Goal: Task Accomplishment & Management: Use online tool/utility

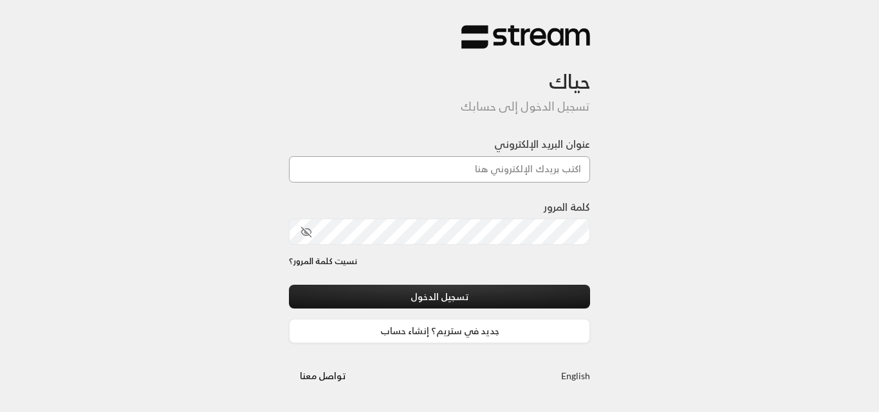
type input "[DOMAIN_NAME][EMAIL_ADDRESS][DOMAIN_NAME]"
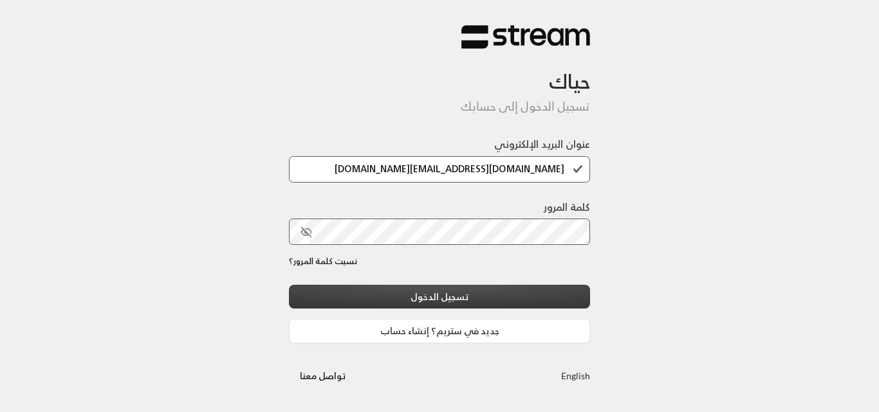
click at [479, 297] on button "تسجيل الدخول" at bounding box center [439, 297] width 301 height 24
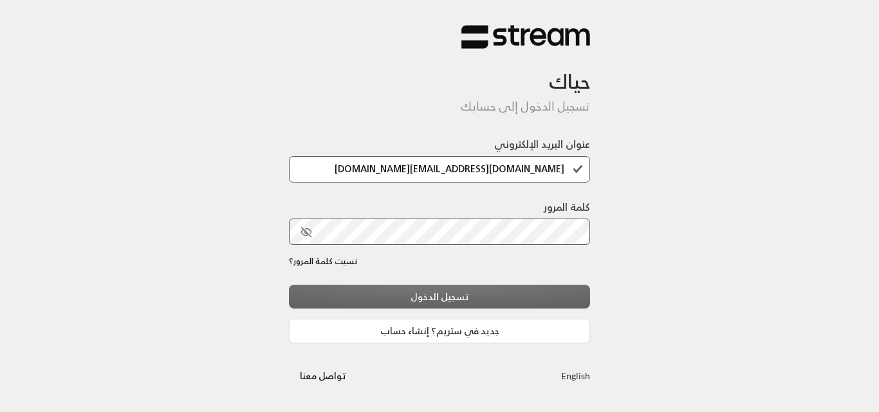
click at [456, 289] on div "تسجيل الدخول جديد في ستريم؟ إنشاء حساب" at bounding box center [439, 314] width 301 height 59
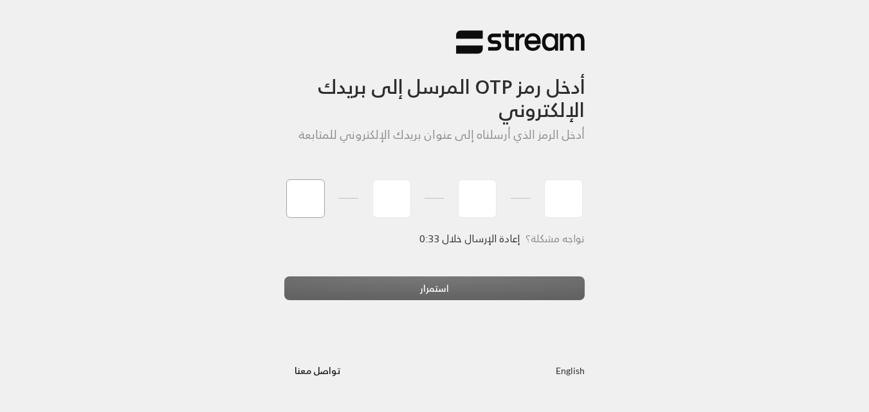
click at [303, 208] on input "tel" at bounding box center [305, 198] width 39 height 39
type input "1"
type input "3"
type input "8"
type input "4"
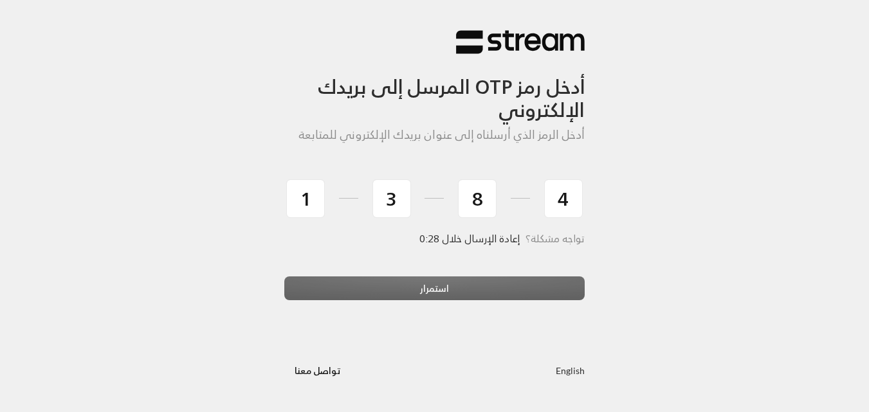
click at [398, 290] on div "استمرار" at bounding box center [434, 294] width 301 height 35
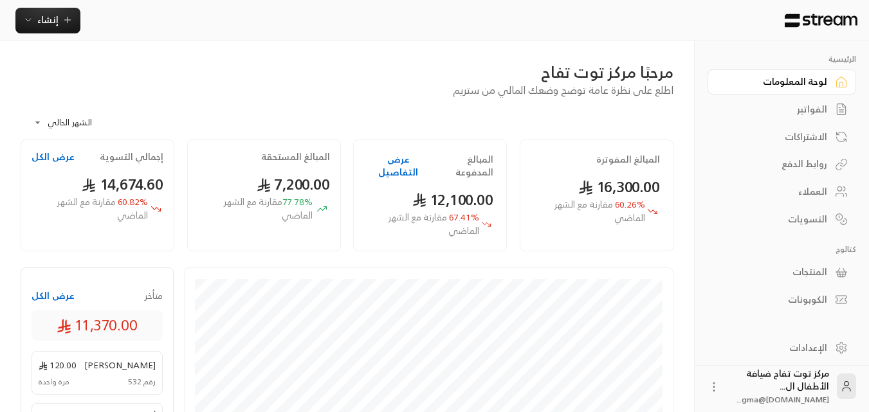
click at [809, 108] on div "الفواتير" at bounding box center [776, 109] width 104 height 13
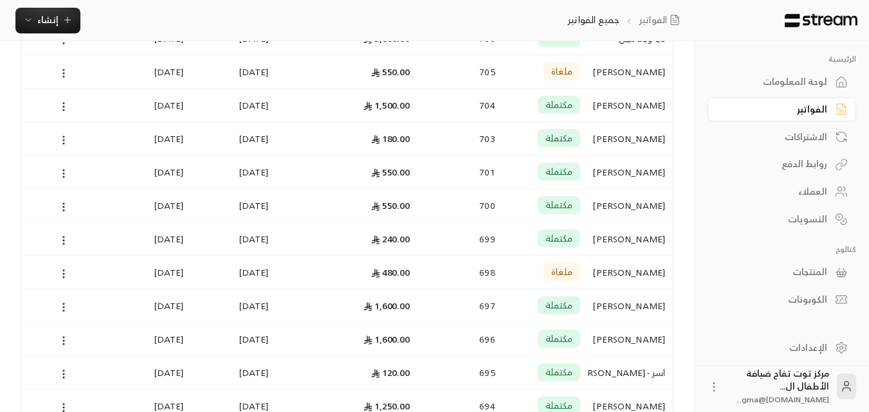
scroll to position [450, 0]
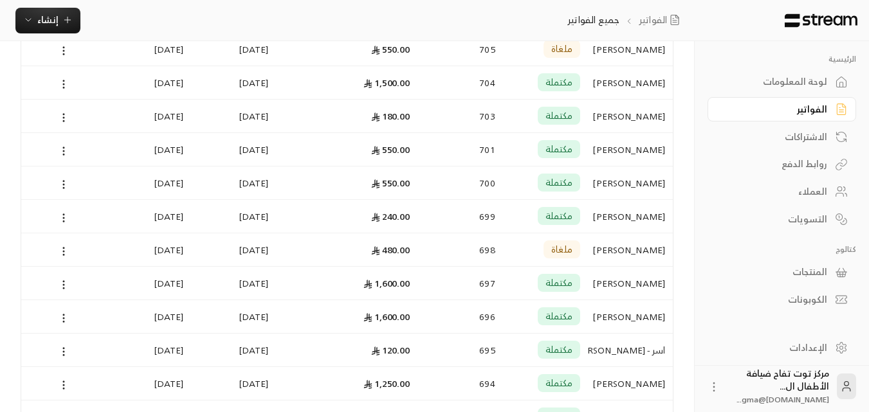
click at [654, 218] on div "[PERSON_NAME]" at bounding box center [630, 216] width 69 height 33
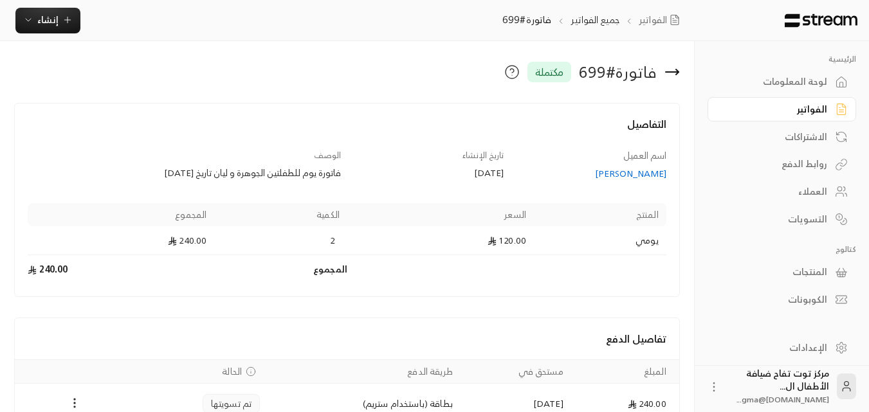
click at [636, 174] on div "[PERSON_NAME]" at bounding box center [591, 173] width 151 height 13
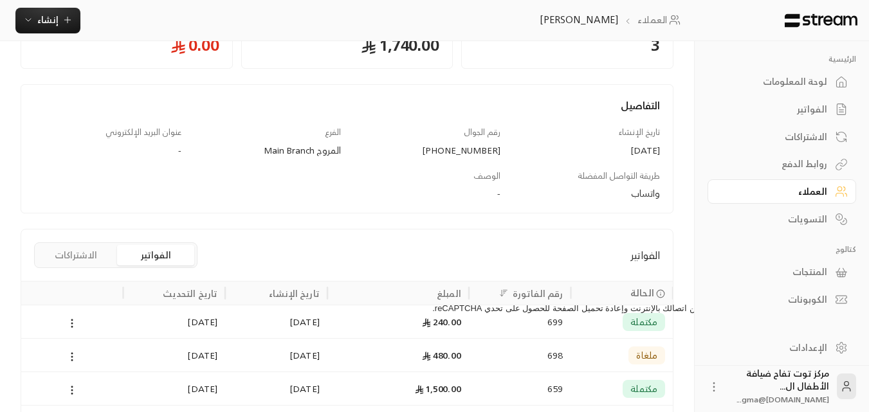
scroll to position [200, 0]
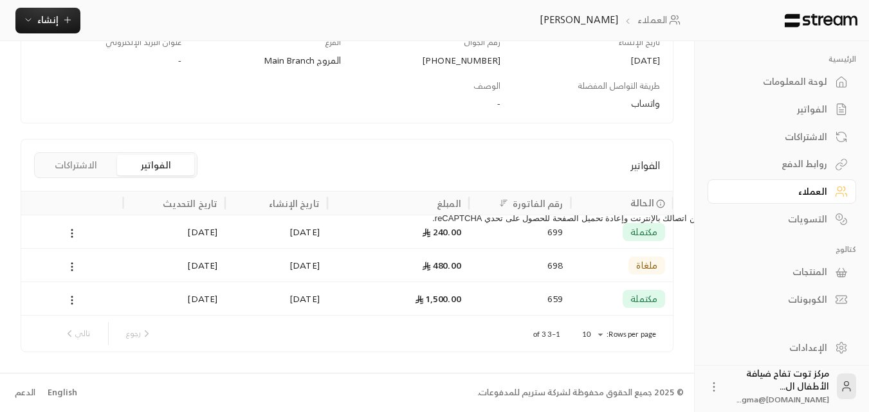
click at [648, 290] on div "مكتملة" at bounding box center [644, 299] width 42 height 18
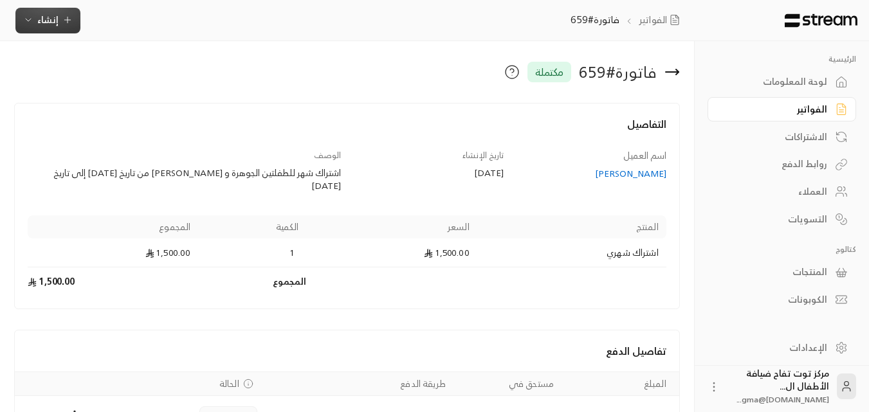
click at [63, 28] on button "إنشاء" at bounding box center [47, 21] width 65 height 26
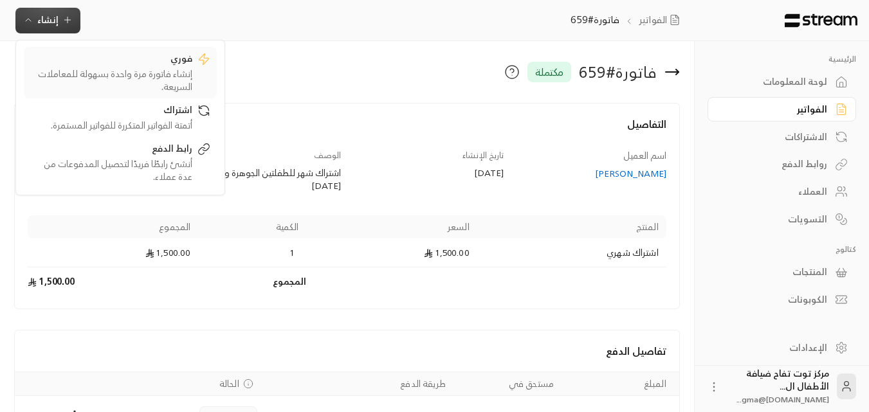
click at [127, 77] on div "إنشاء فاتورة مرة واحدة بسهولة للمعاملات السريعة." at bounding box center [111, 81] width 162 height 26
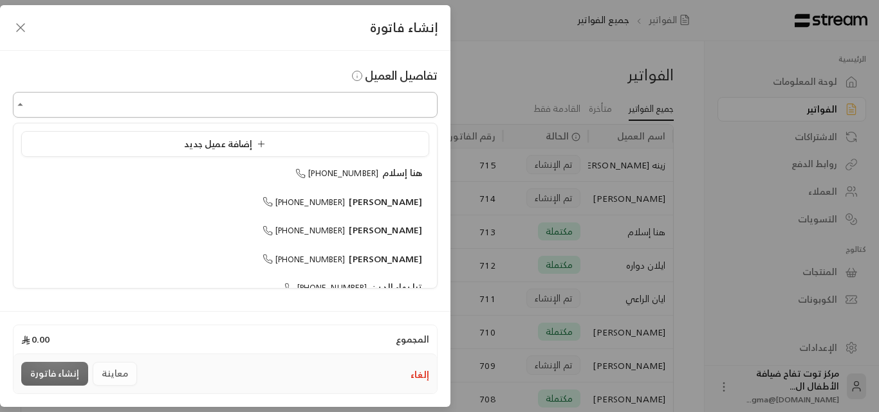
click at [223, 95] on input "اختر العميل" at bounding box center [225, 105] width 425 height 23
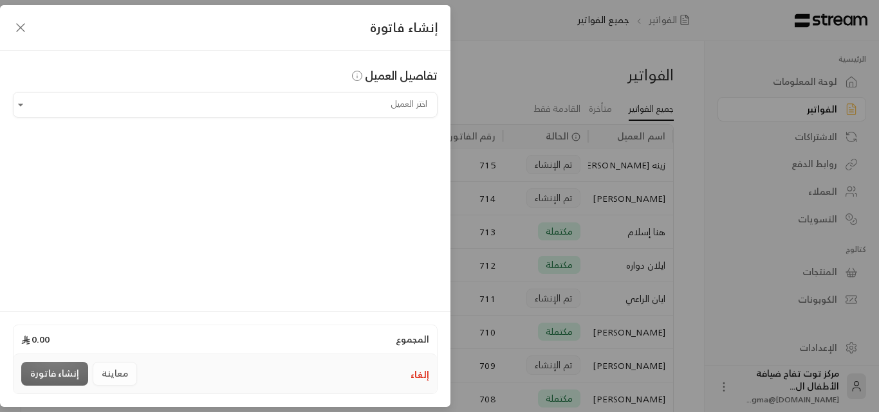
click at [15, 28] on icon "button" at bounding box center [20, 27] width 15 height 15
